Goal: Navigation & Orientation: Find specific page/section

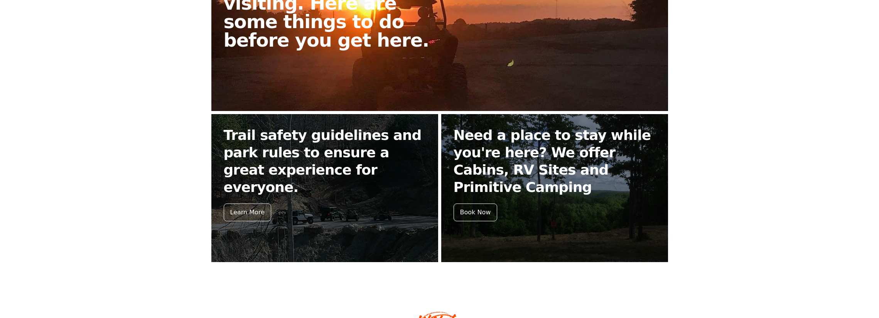
scroll to position [270, 0]
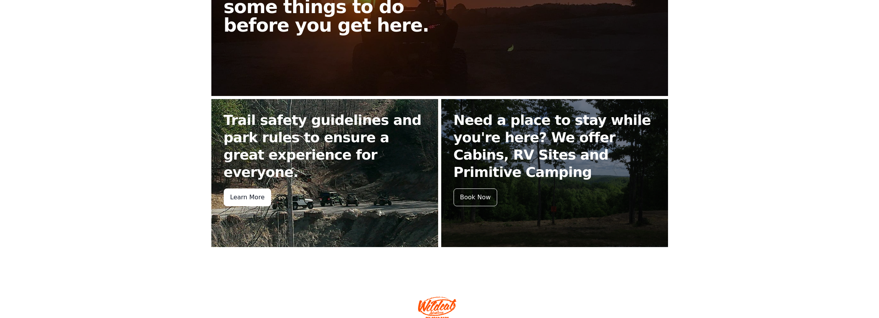
click at [241, 199] on div "Learn More" at bounding box center [247, 198] width 47 height 18
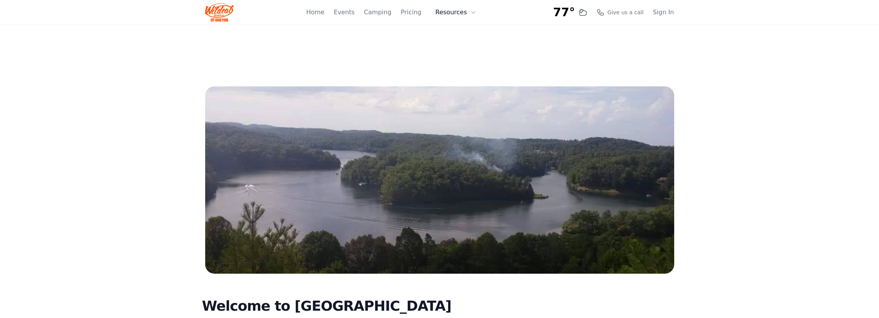
click at [460, 13] on button "Resources" at bounding box center [456, 12] width 50 height 15
click at [453, 46] on link "FAQ" at bounding box center [468, 46] width 74 height 14
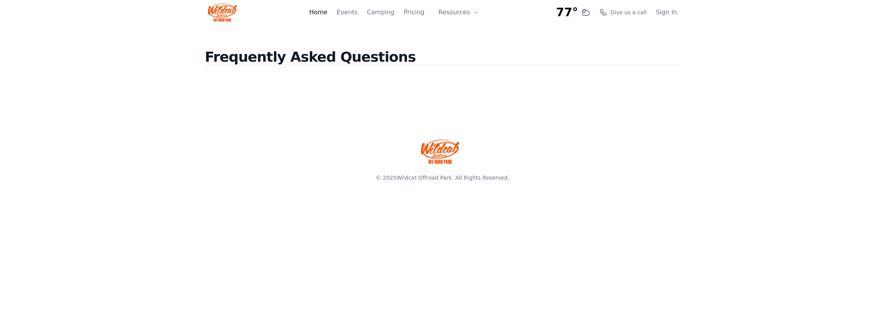
click at [317, 11] on link "Home" at bounding box center [318, 12] width 18 height 9
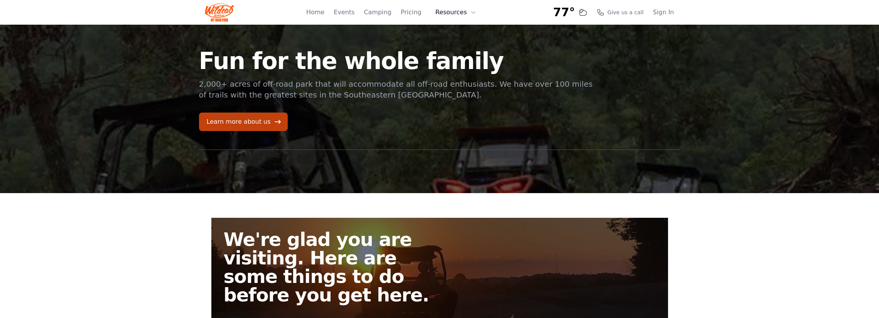
click at [457, 12] on button "Resources" at bounding box center [456, 12] width 50 height 15
click at [452, 45] on link "FAQ" at bounding box center [468, 46] width 74 height 14
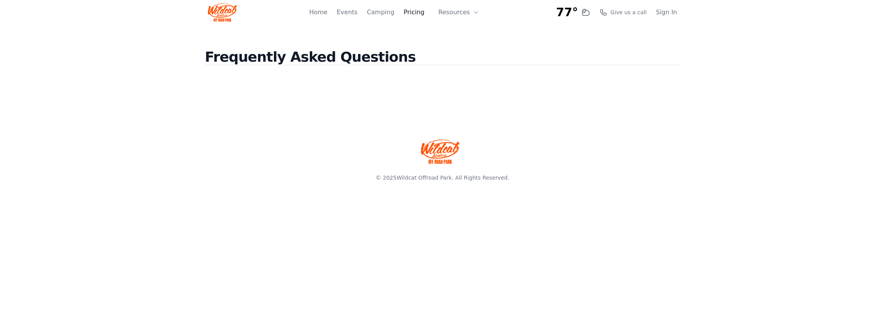
click at [433, 12] on div "Home Events Camping Pricing Resources About FAQ" at bounding box center [396, 12] width 175 height 25
click at [319, 12] on link "Home" at bounding box center [318, 12] width 18 height 9
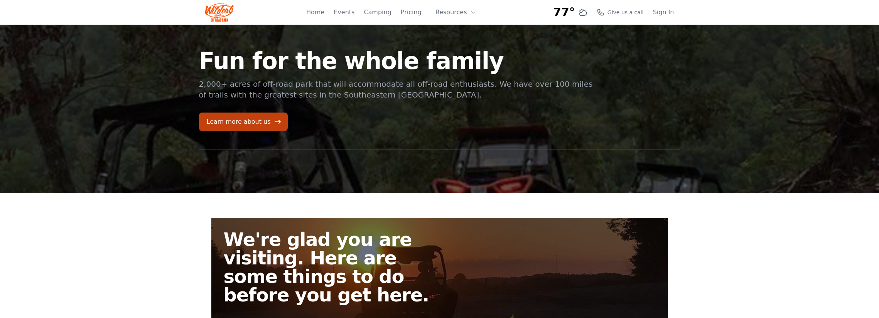
scroll to position [77, 0]
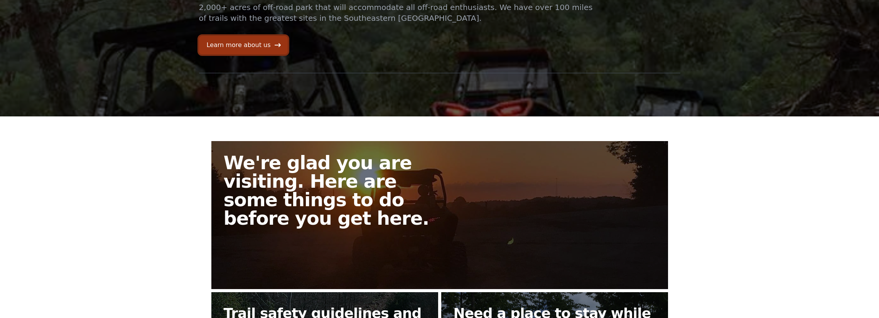
click at [246, 44] on link "Learn more about us" at bounding box center [243, 45] width 89 height 19
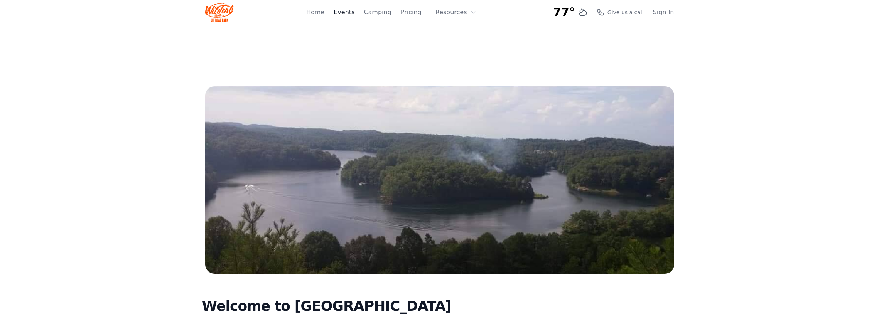
click at [348, 13] on link "Events" at bounding box center [344, 12] width 21 height 9
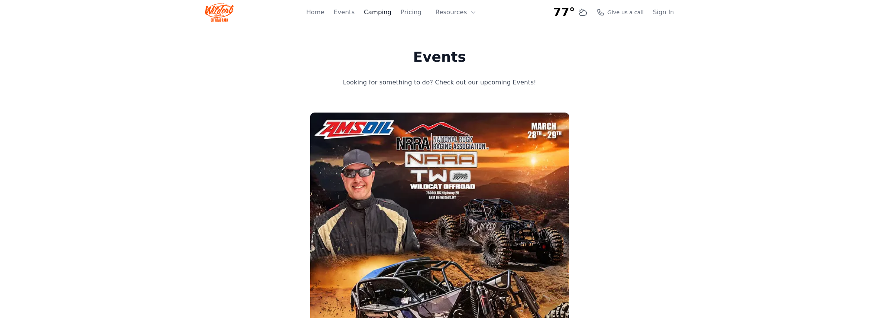
click at [376, 12] on link "Camping" at bounding box center [377, 12] width 27 height 9
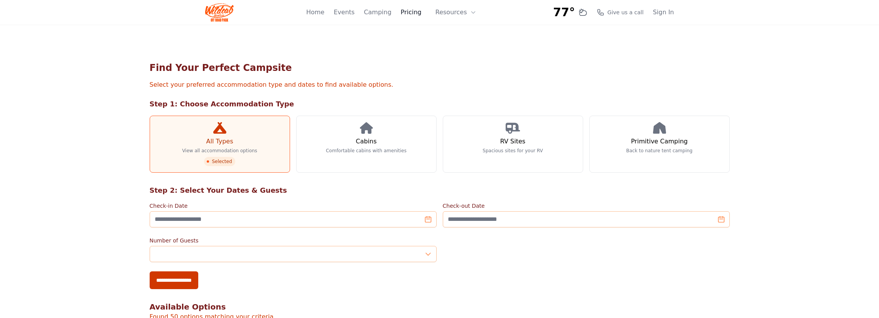
click at [415, 13] on link "Pricing" at bounding box center [411, 12] width 21 height 9
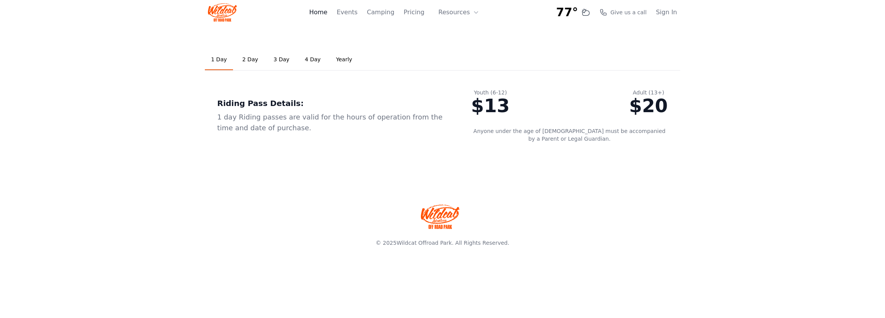
click at [316, 11] on link "Home" at bounding box center [318, 12] width 18 height 9
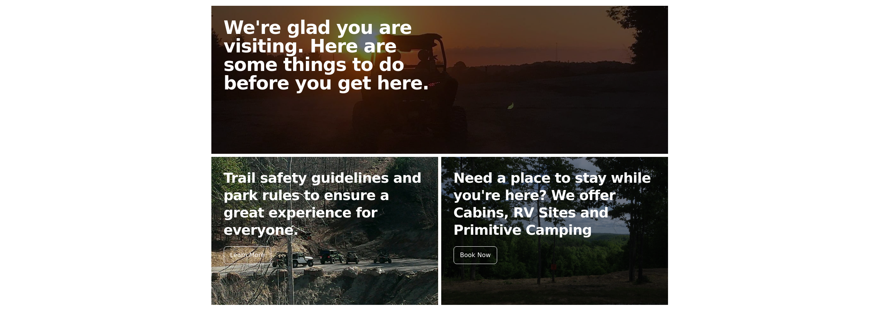
scroll to position [231, 0]
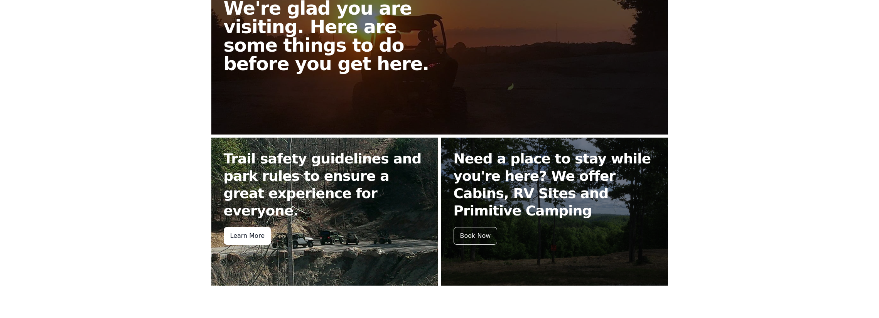
click at [252, 233] on div "Learn More" at bounding box center [247, 236] width 47 height 18
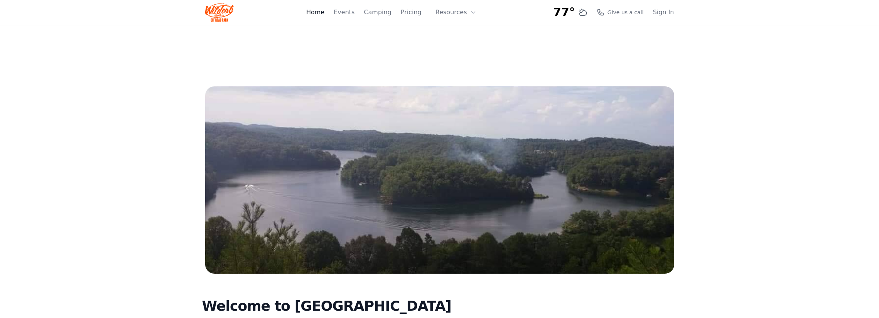
click at [313, 10] on link "Home" at bounding box center [315, 12] width 18 height 9
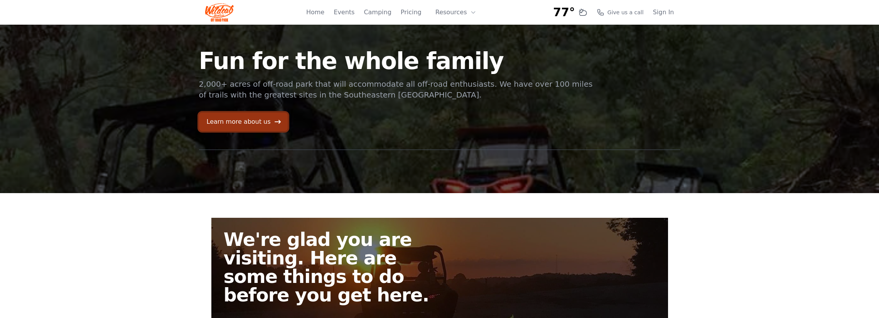
click at [240, 119] on link "Learn more about us" at bounding box center [243, 122] width 89 height 19
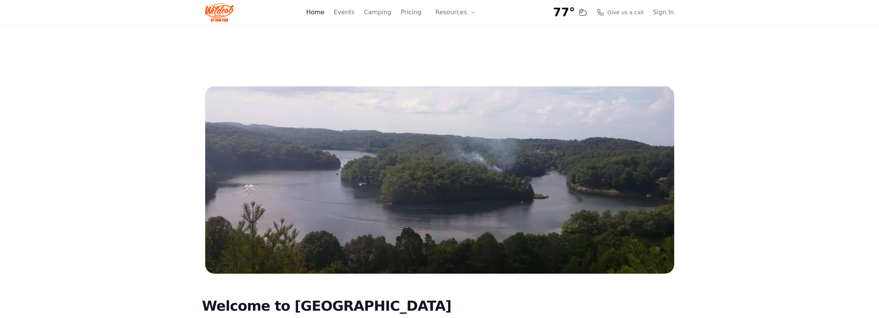
click at [312, 11] on link "Home" at bounding box center [315, 12] width 18 height 9
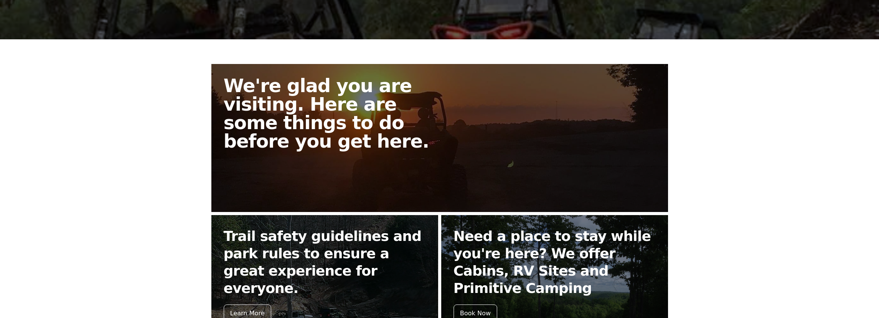
scroll to position [231, 0]
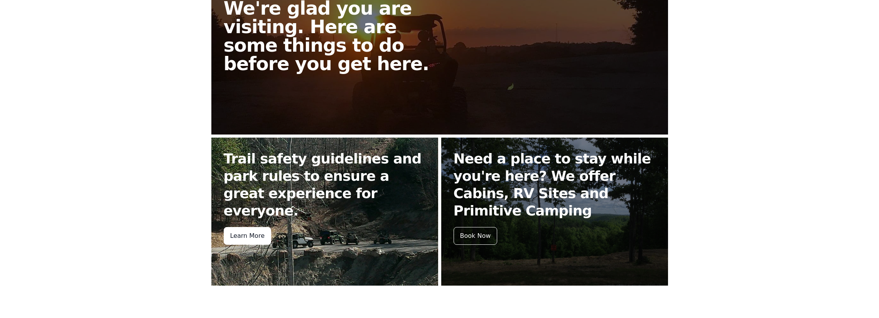
click at [249, 234] on div "Learn More" at bounding box center [247, 236] width 47 height 18
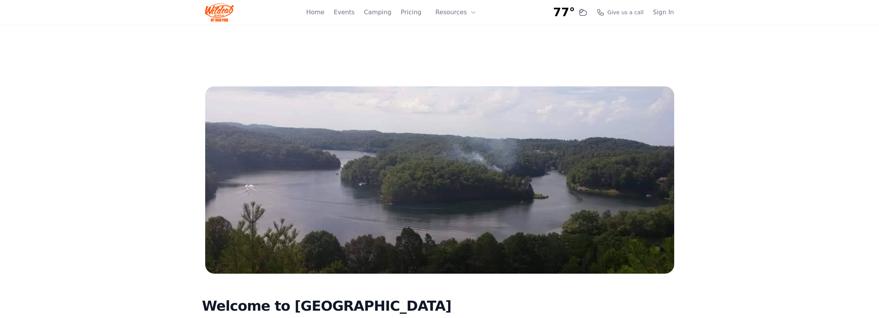
scroll to position [265, 0]
